Goal: Task Accomplishment & Management: Use online tool/utility

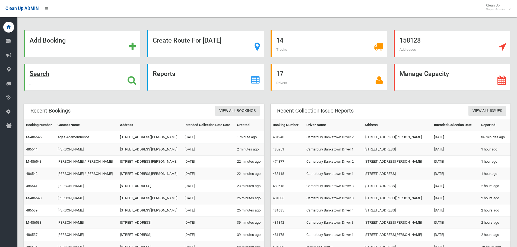
click at [46, 81] on div "Search" at bounding box center [82, 77] width 117 height 27
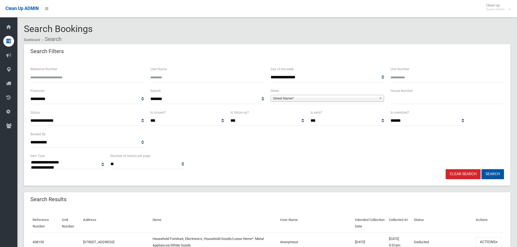
select select
click at [90, 83] on div "Reference Number" at bounding box center [87, 77] width 120 height 22
click at [91, 78] on input "Reference Number" at bounding box center [86, 77] width 113 height 10
type input "******"
click at [481, 169] on button "Search" at bounding box center [492, 174] width 23 height 10
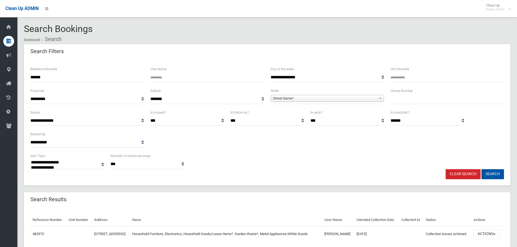
select select
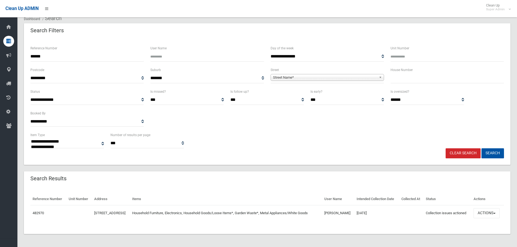
scroll to position [30, 0]
click at [498, 209] on button "Actions" at bounding box center [486, 213] width 26 height 10
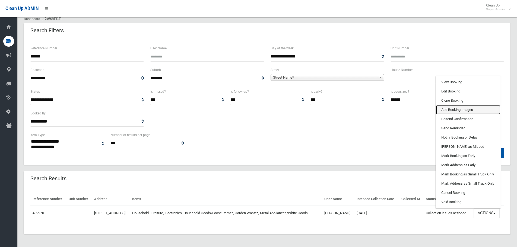
click at [471, 105] on link "Add Booking Images" at bounding box center [467, 109] width 65 height 9
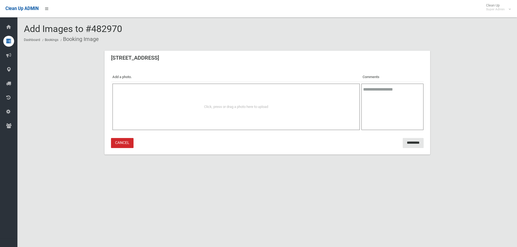
drag, startPoint x: 217, startPoint y: 96, endPoint x: 190, endPoint y: 101, distance: 27.1
click at [190, 101] on div "Click, press or drag a photo here to upload" at bounding box center [236, 107] width 248 height 47
click at [128, 144] on link "Cancel" at bounding box center [122, 143] width 23 height 10
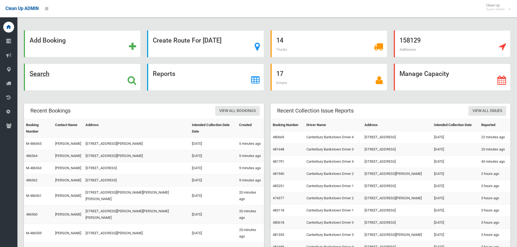
click at [51, 75] on div "Search" at bounding box center [82, 77] width 117 height 27
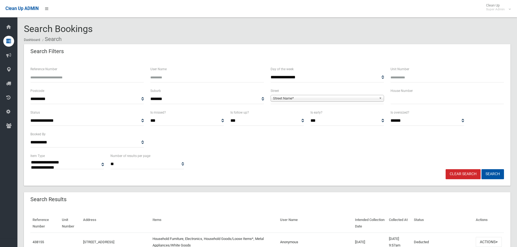
select select
click at [119, 80] on input "Reference Number" at bounding box center [86, 77] width 113 height 10
type input "******"
click at [481, 169] on button "Search" at bounding box center [492, 174] width 23 height 10
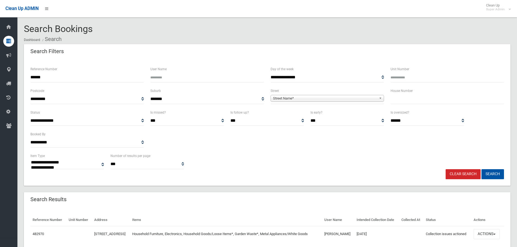
select select
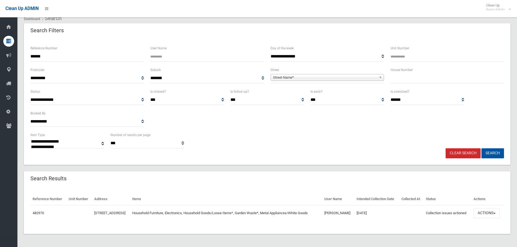
scroll to position [30, 0]
click at [491, 209] on button "Actions" at bounding box center [486, 213] width 26 height 10
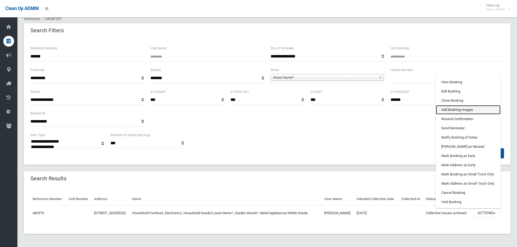
click at [462, 110] on link "Add Booking Images" at bounding box center [467, 109] width 65 height 9
